Goal: Task Accomplishment & Management: Manage account settings

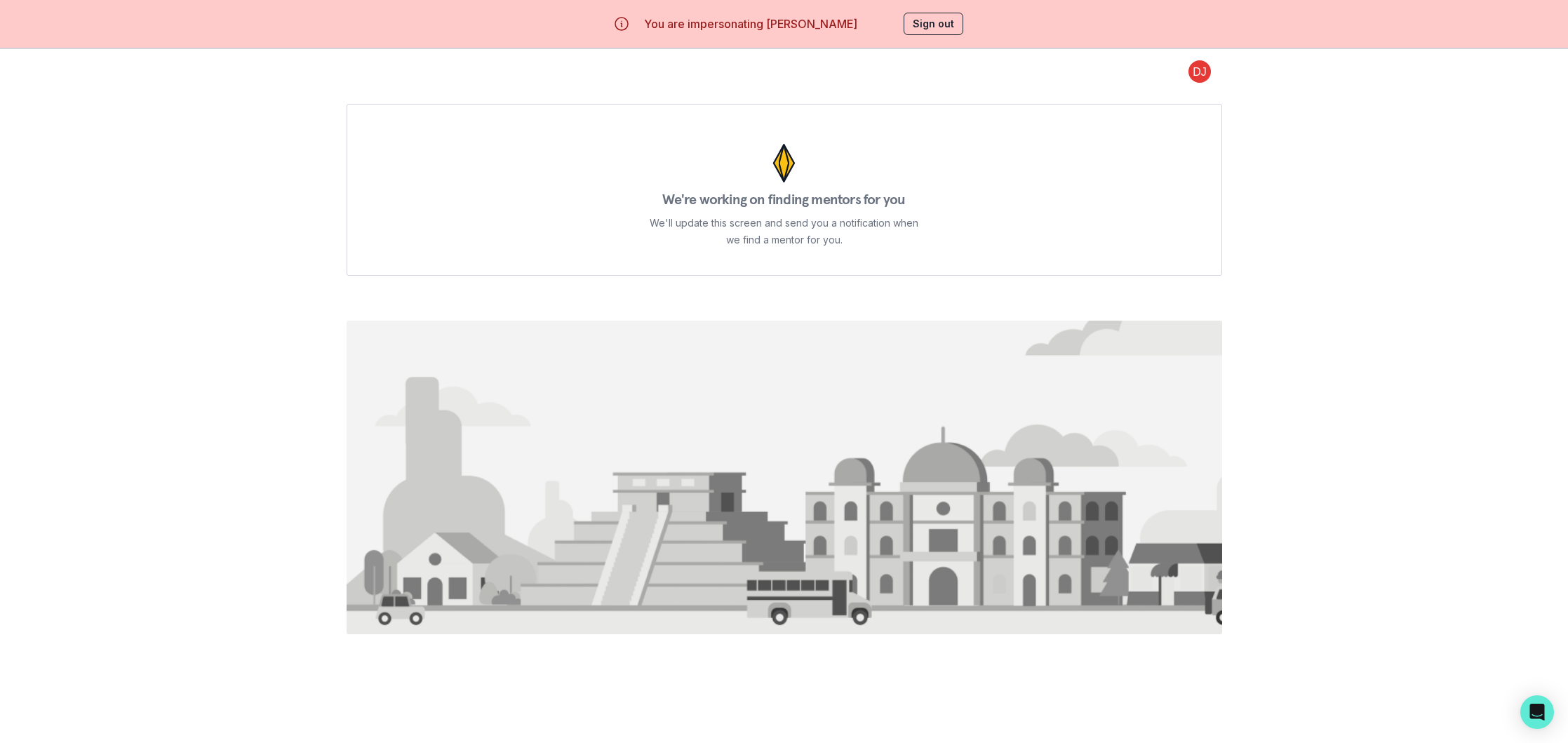
click at [925, 28] on button "Sign out" at bounding box center [933, 24] width 60 height 22
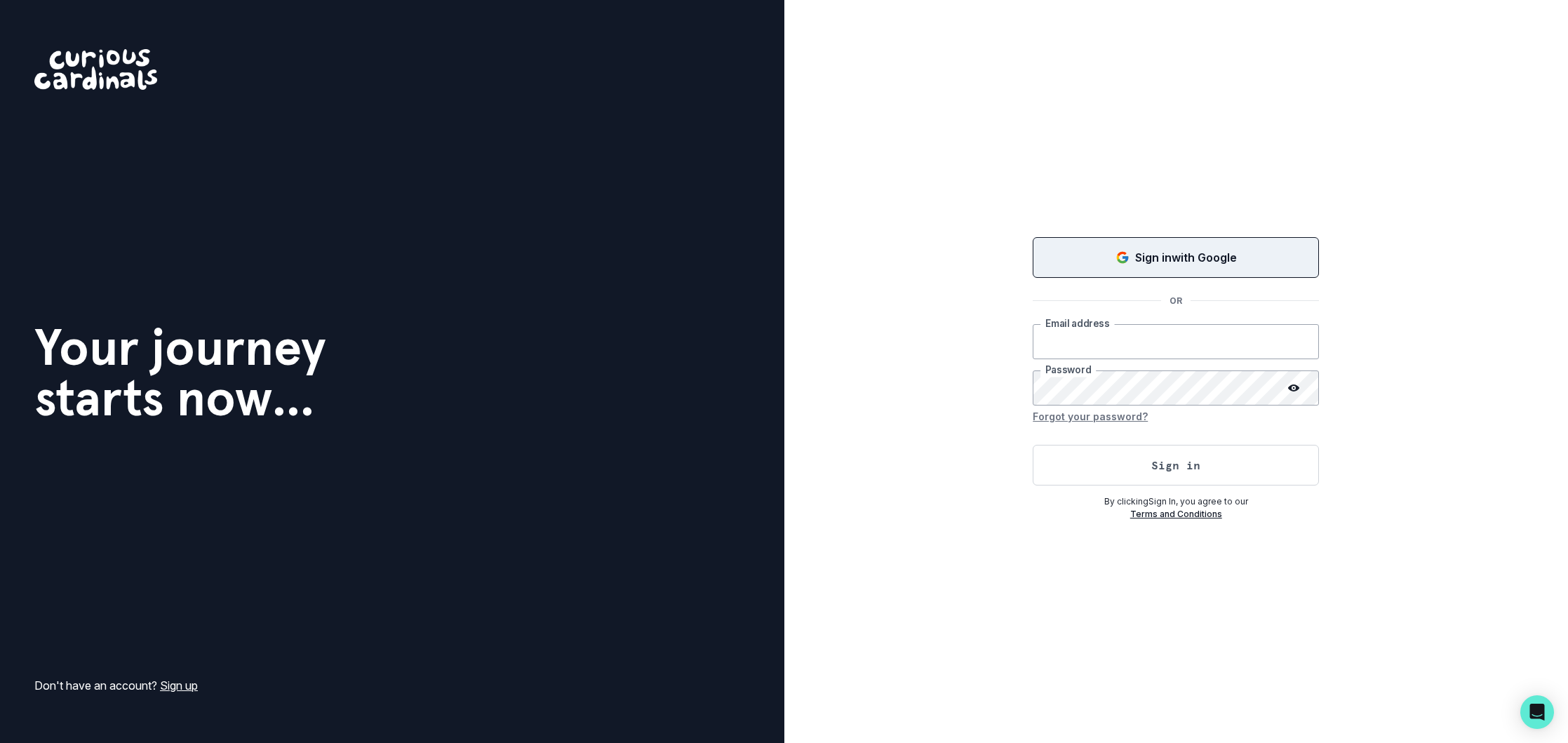
type input "[EMAIL_ADDRESS][DOMAIN_NAME]"
click at [1149, 253] on p "Sign in with Google" at bounding box center [1186, 257] width 101 height 17
